Goal: Information Seeking & Learning: Learn about a topic

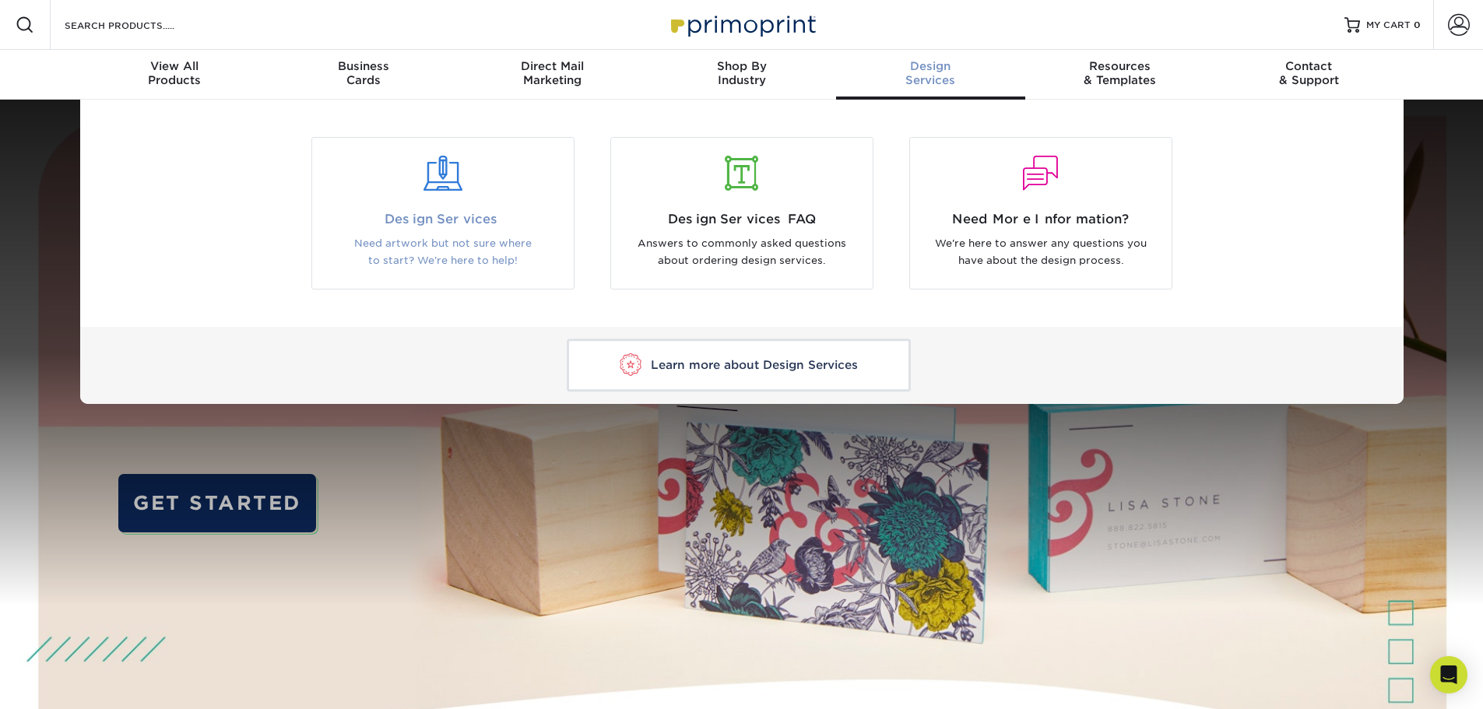
click at [478, 214] on span "Design Services" at bounding box center [443, 219] width 238 height 19
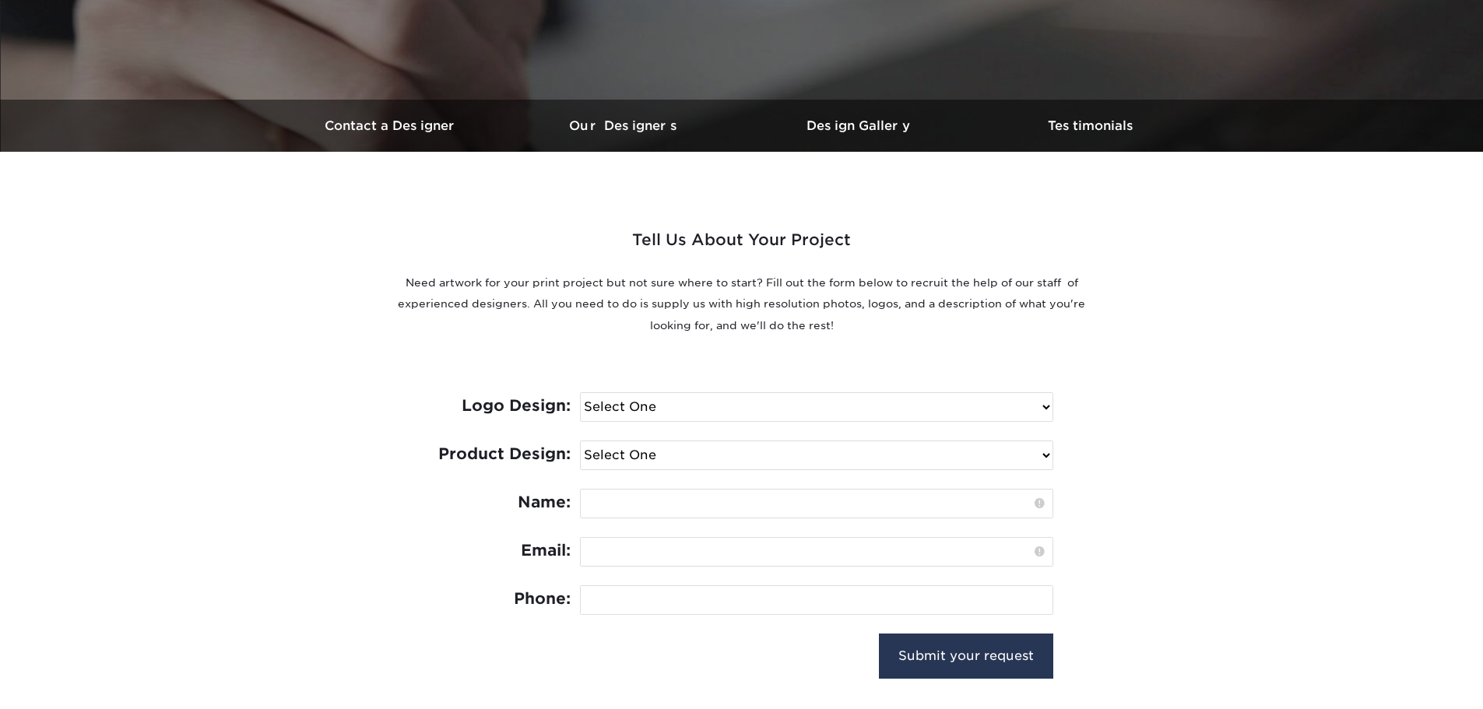
scroll to position [389, 0]
click at [652, 129] on h3 "Our Designers" at bounding box center [625, 125] width 234 height 15
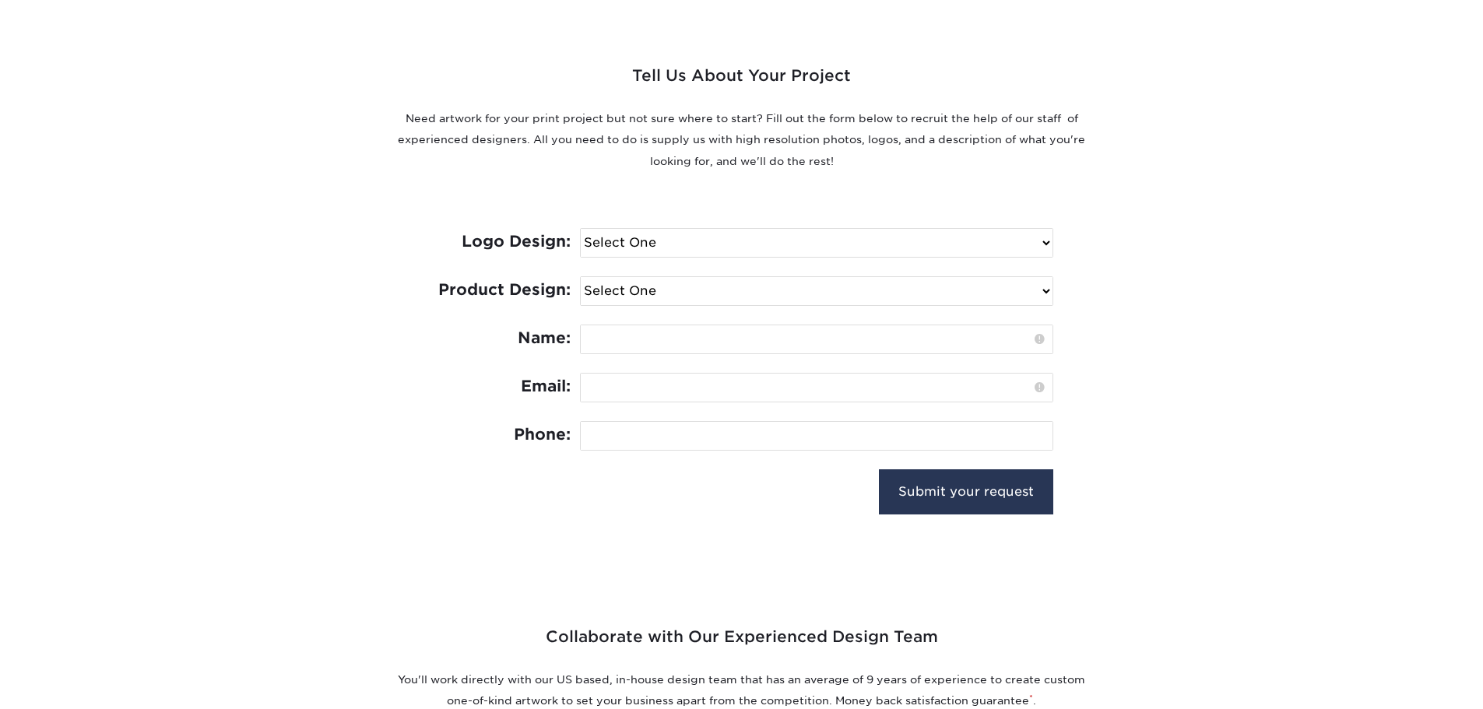
scroll to position [361, 0]
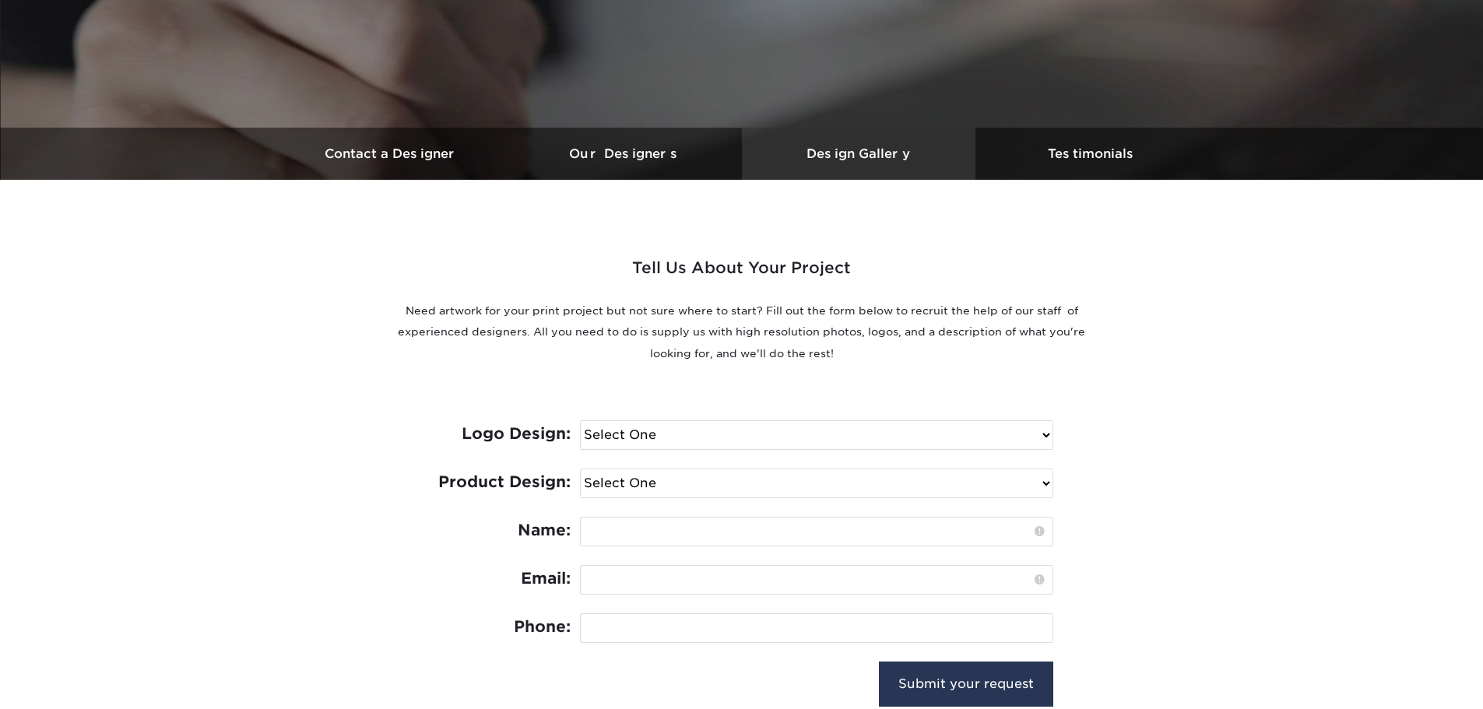
click at [842, 151] on h3 "Design Gallery" at bounding box center [859, 153] width 234 height 15
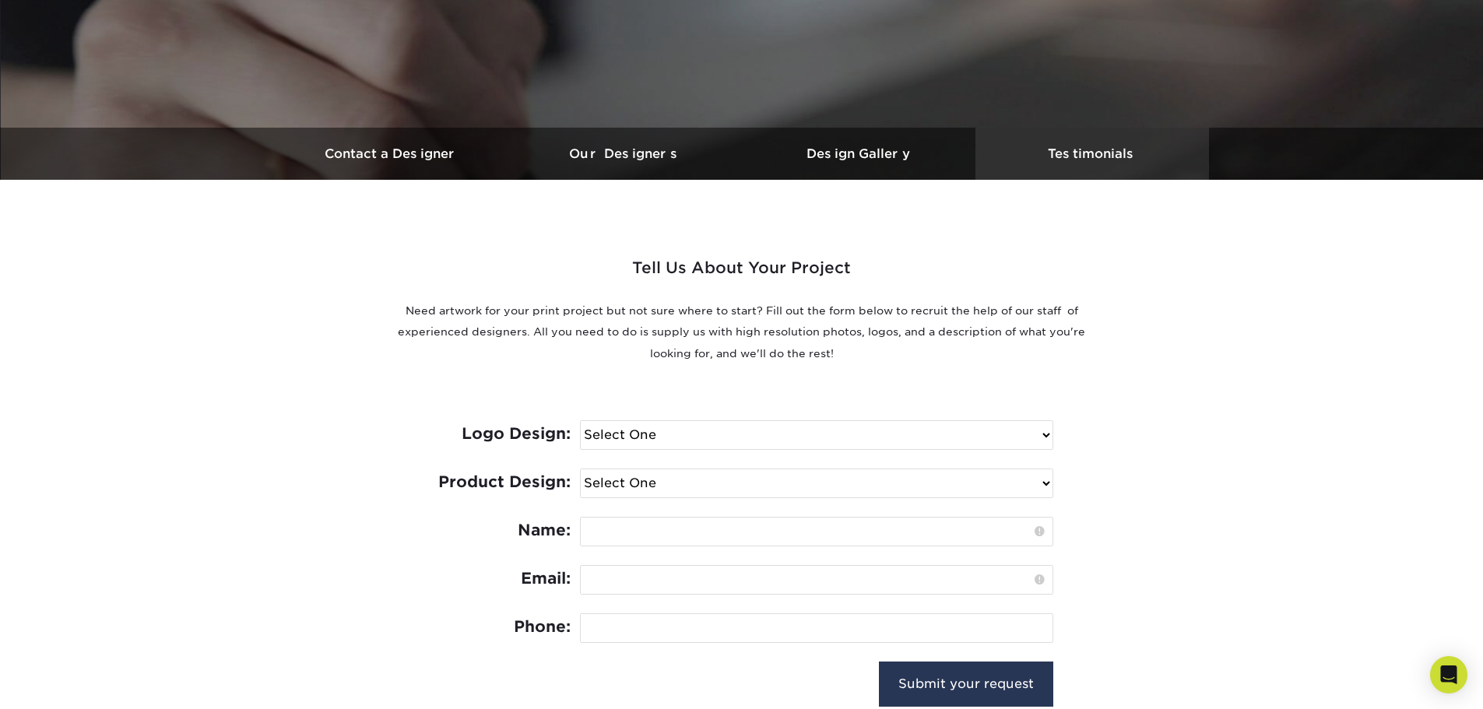
click at [1078, 149] on h3 "Testimonials" at bounding box center [1092, 153] width 234 height 15
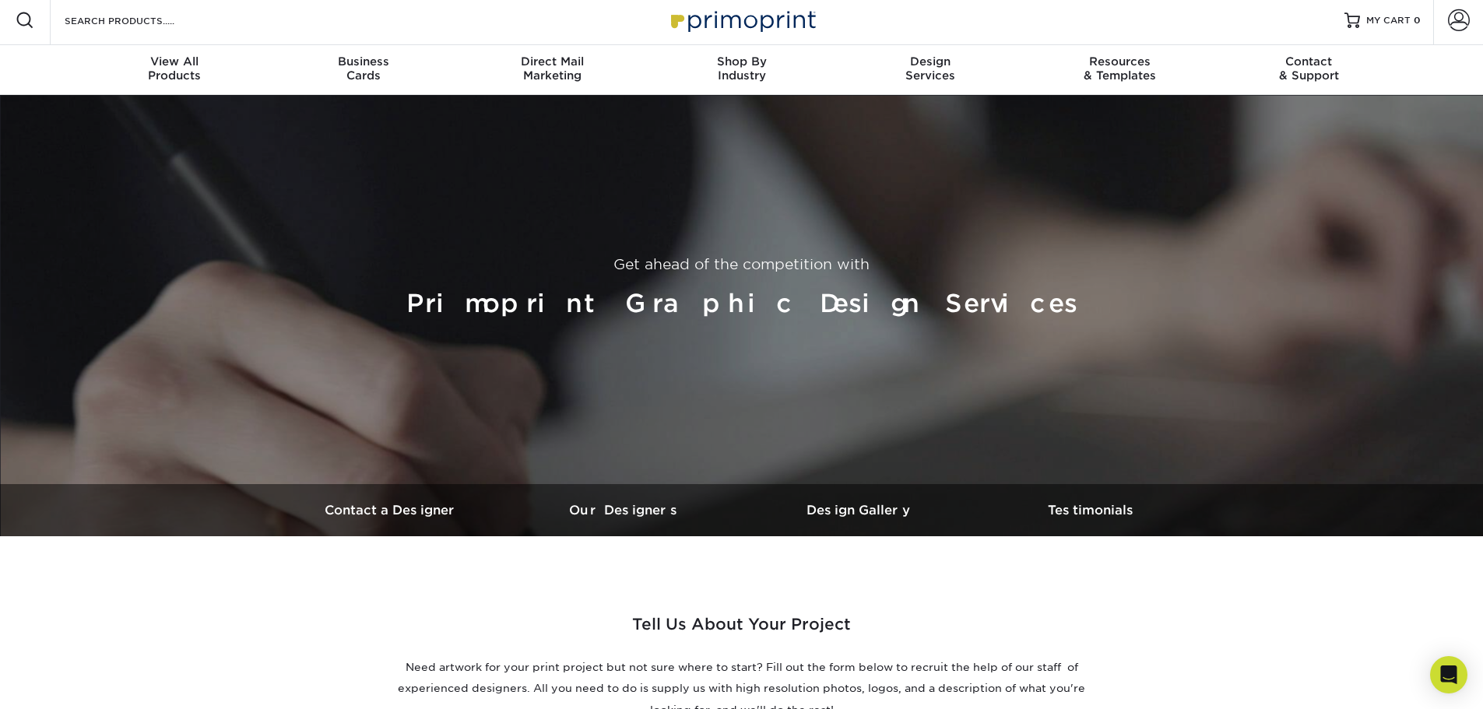
scroll to position [0, 0]
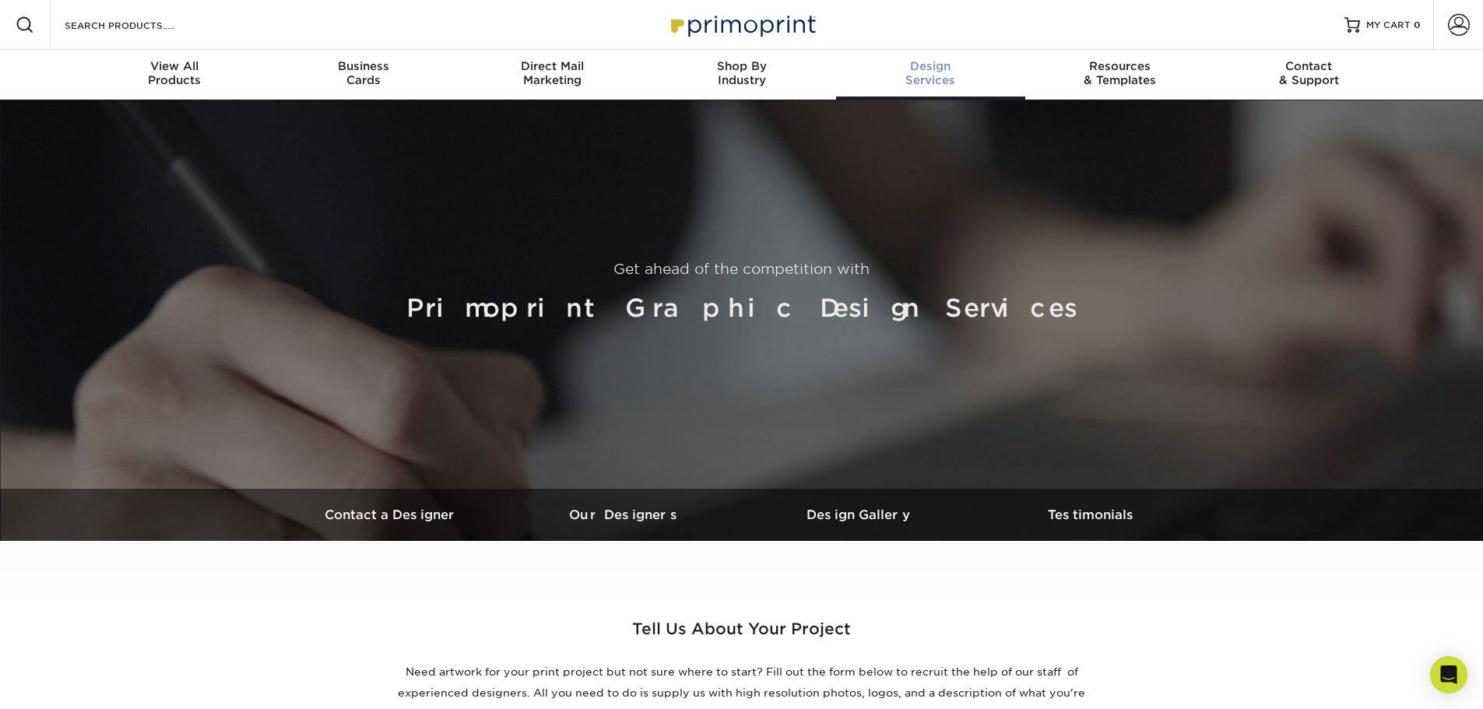
click at [929, 72] on span "Design" at bounding box center [930, 66] width 189 height 14
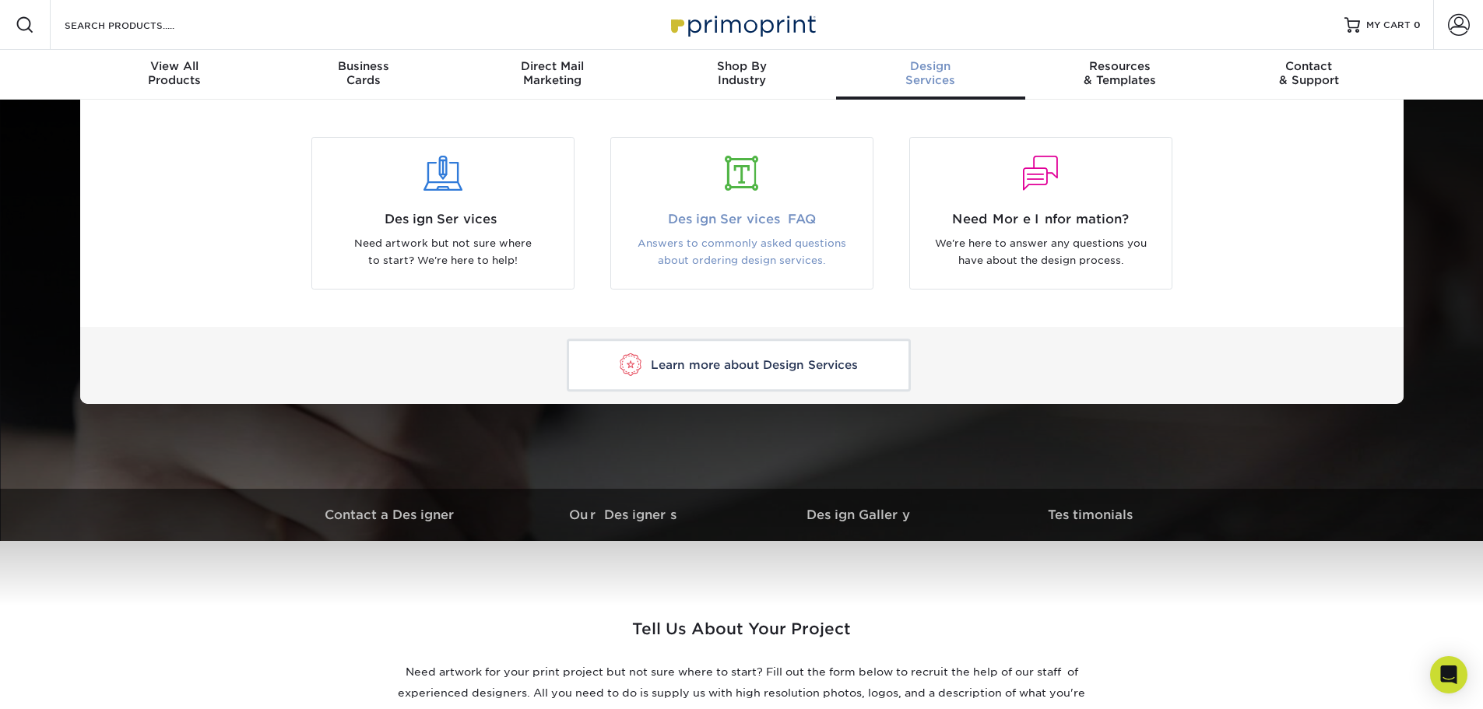
click at [720, 213] on span "Design Services FAQ" at bounding box center [742, 219] width 238 height 19
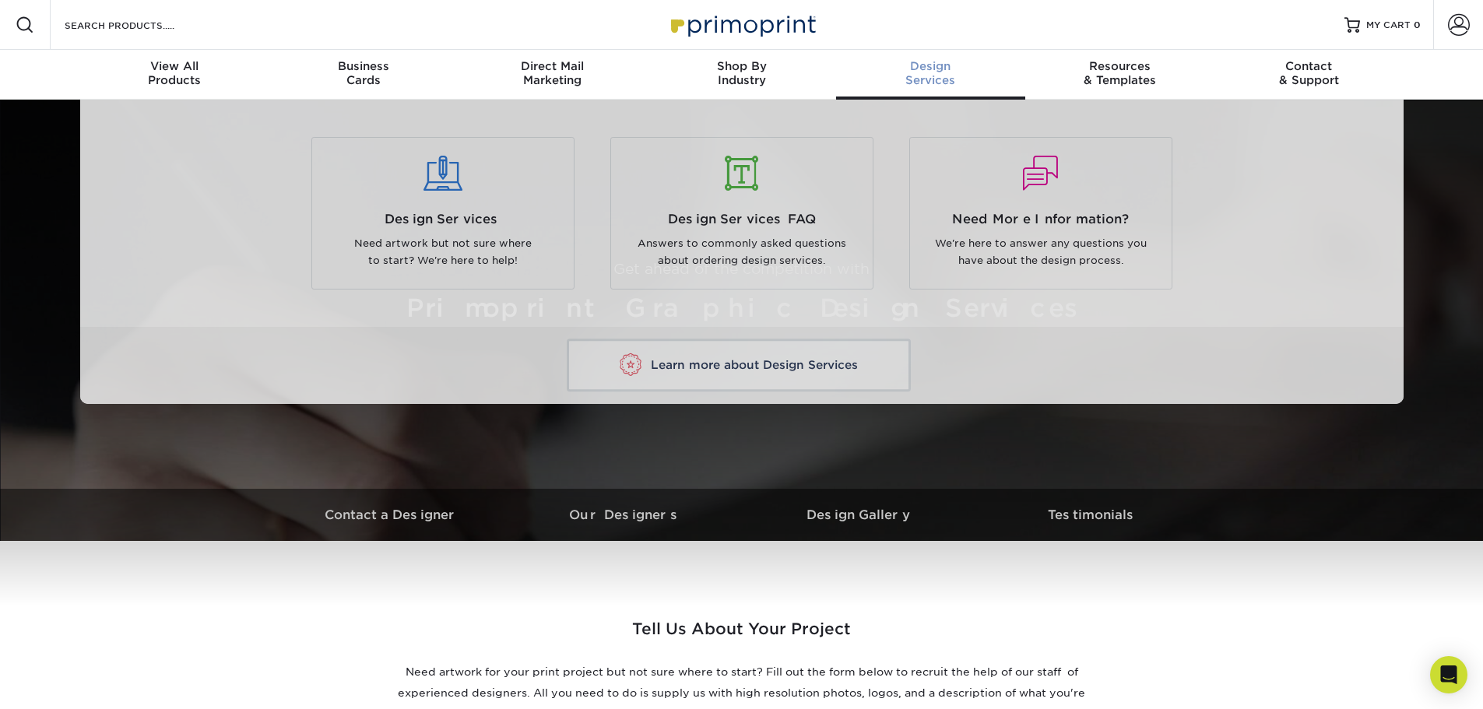
click at [951, 76] on div "Design Services" at bounding box center [930, 73] width 189 height 28
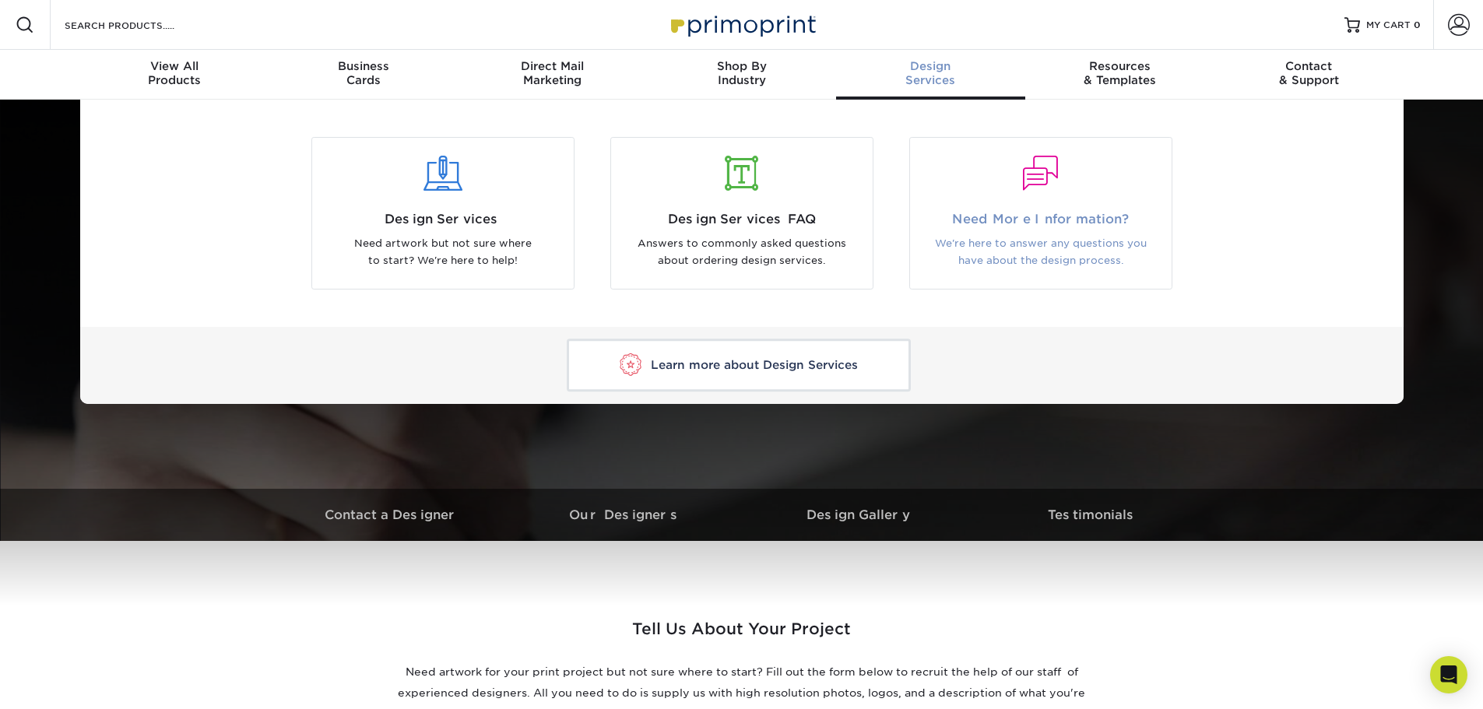
click at [995, 228] on span "Need More Information?" at bounding box center [1041, 219] width 238 height 19
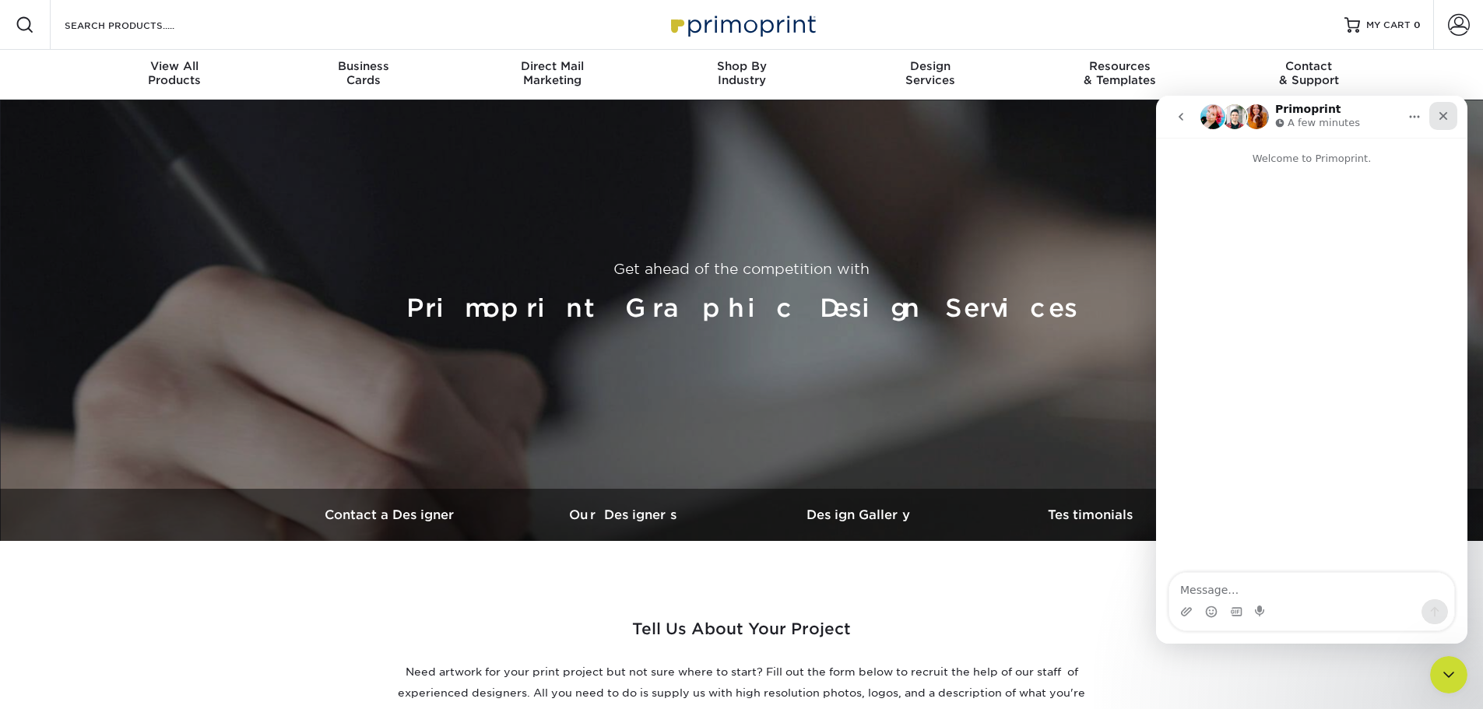
click at [1444, 112] on icon "Close" at bounding box center [1443, 116] width 12 height 12
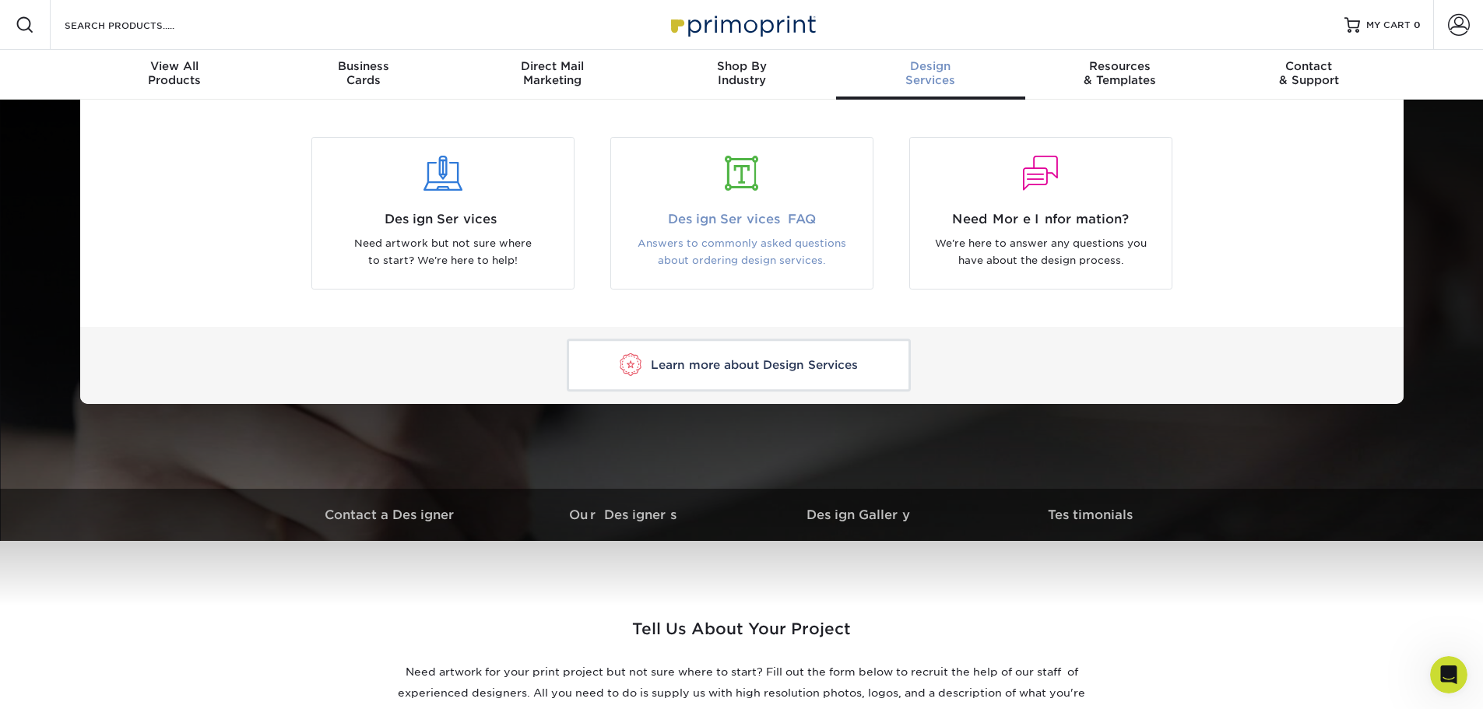
click at [701, 215] on span "Design Services FAQ" at bounding box center [742, 219] width 238 height 19
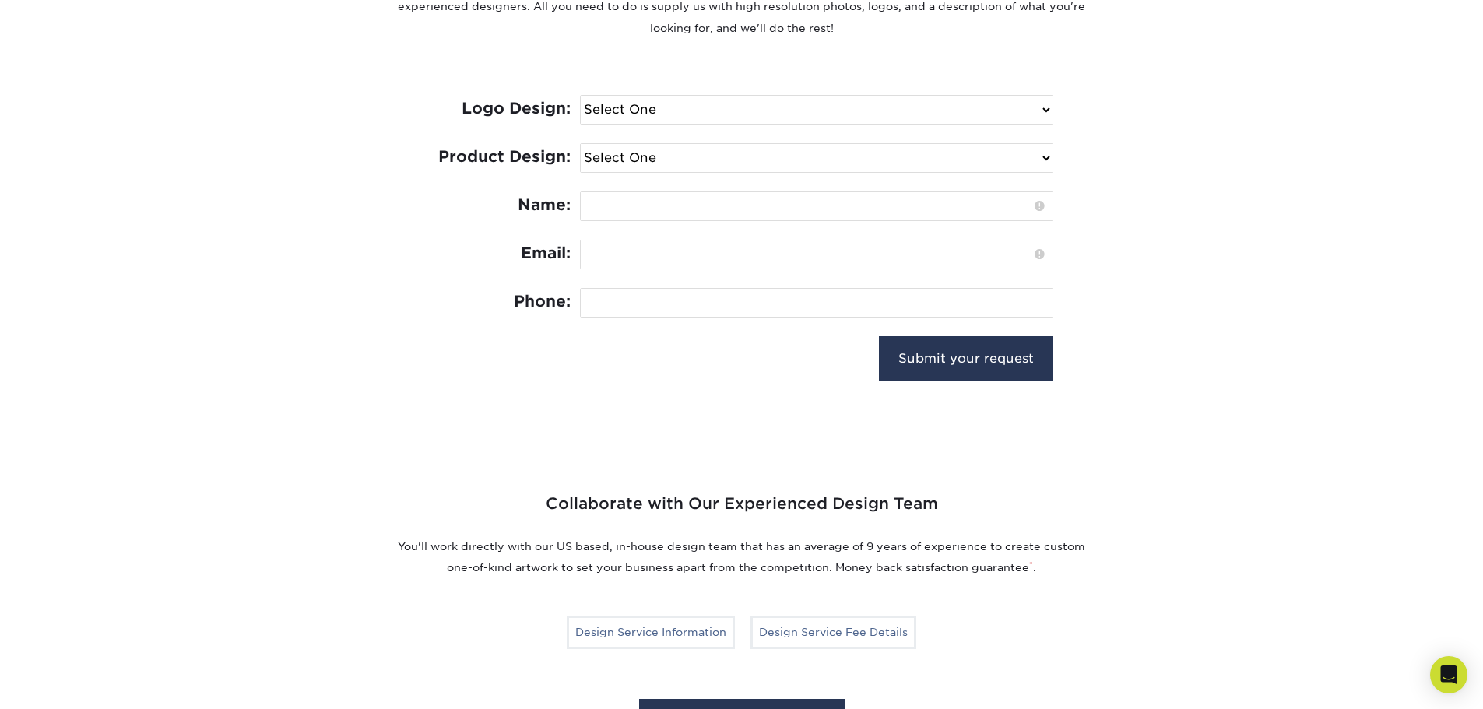
scroll to position [778, 0]
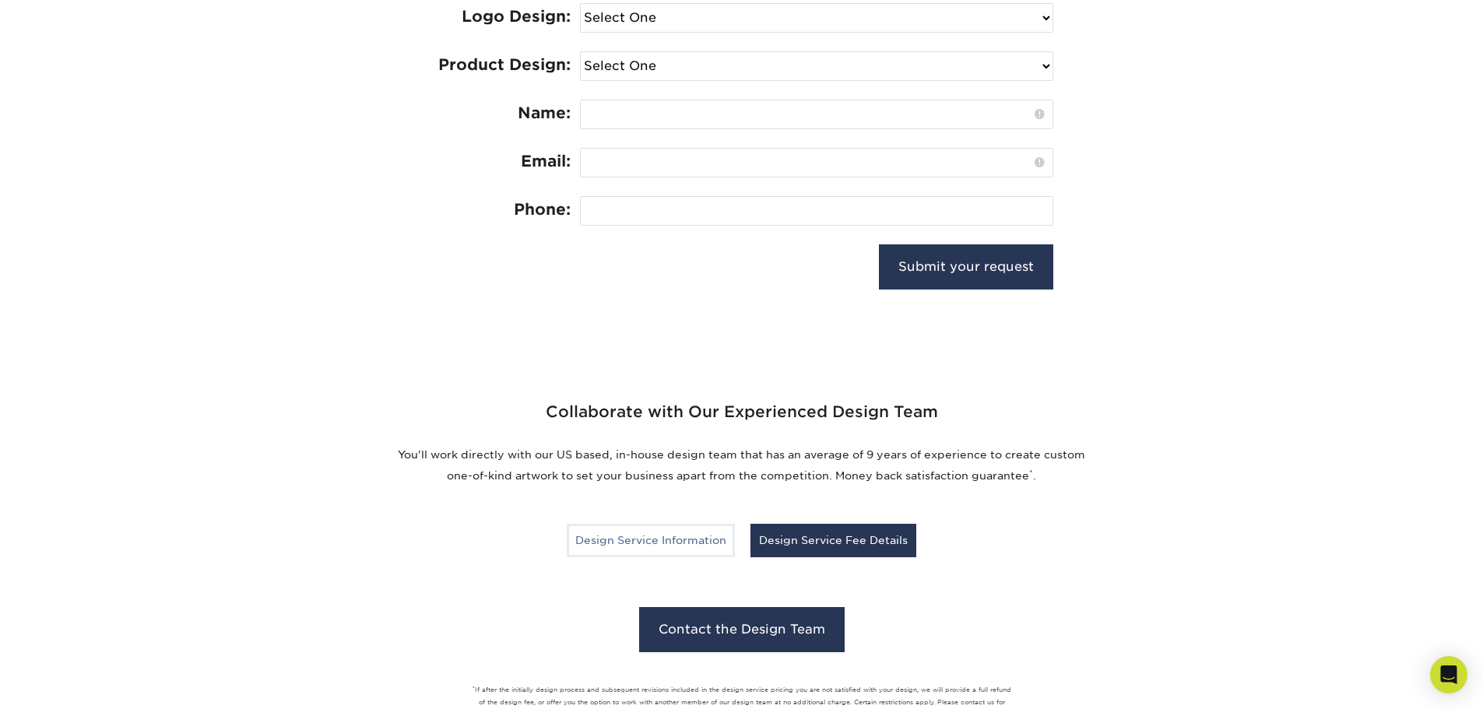
click at [838, 540] on link "Design Service Fee Details" at bounding box center [833, 540] width 166 height 33
